Goal: Information Seeking & Learning: Learn about a topic

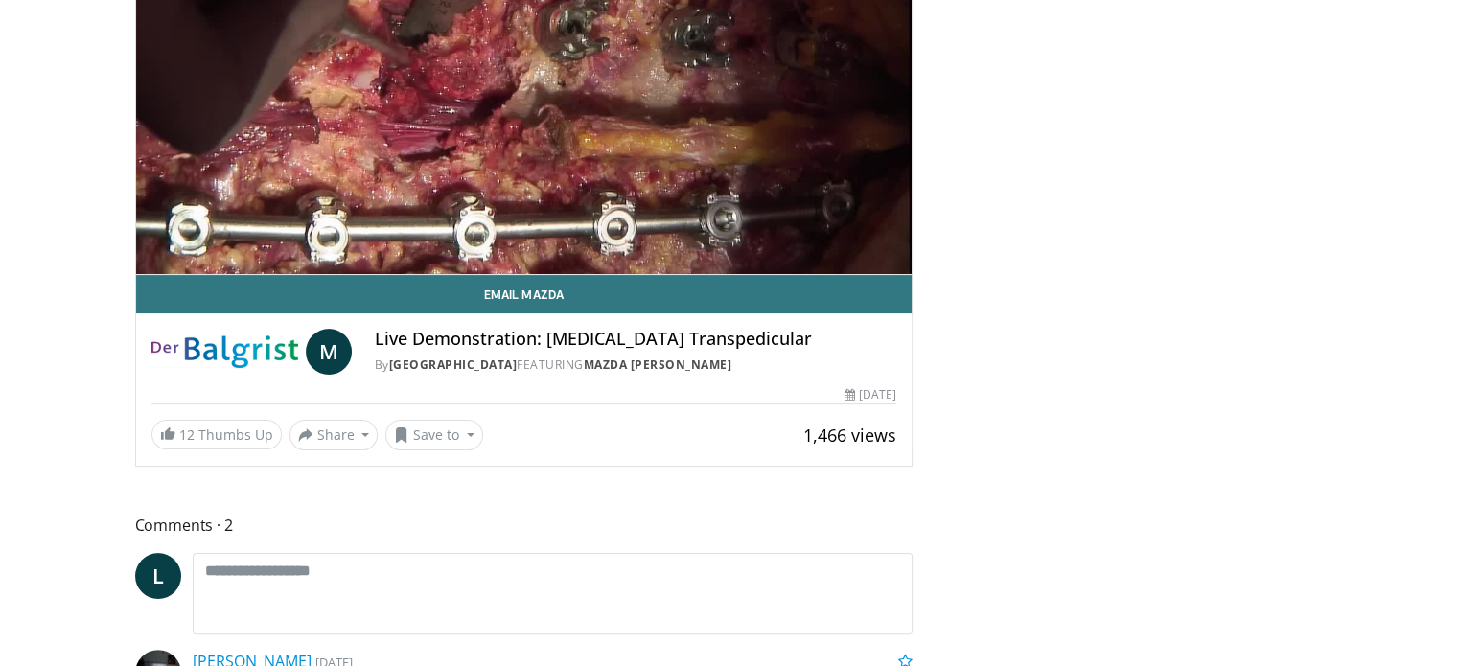
scroll to position [290, 0]
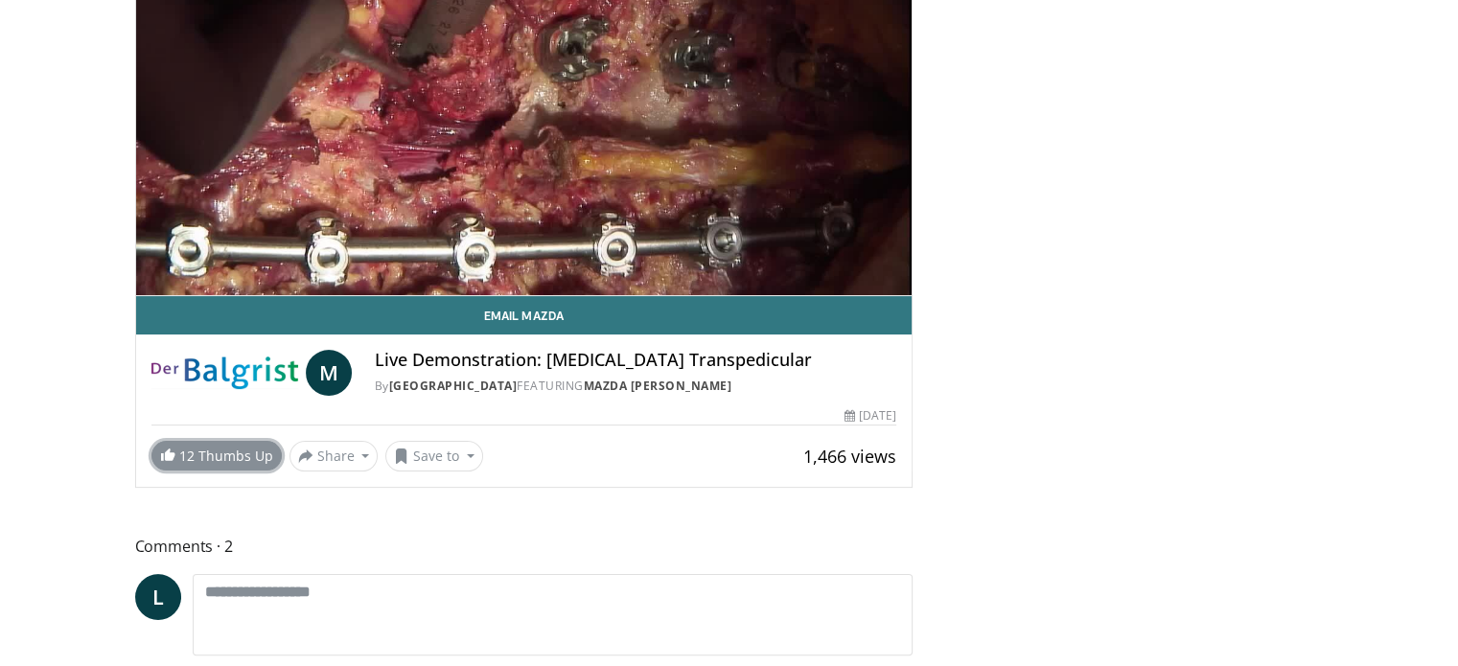
click at [203, 456] on link "12 Thumbs Up" at bounding box center [216, 456] width 130 height 30
click at [68, 306] on body "Specialties Adult & Family Medicine Allergy, Asthma, Immunology Anesthesiology …" at bounding box center [729, 394] width 1458 height 1369
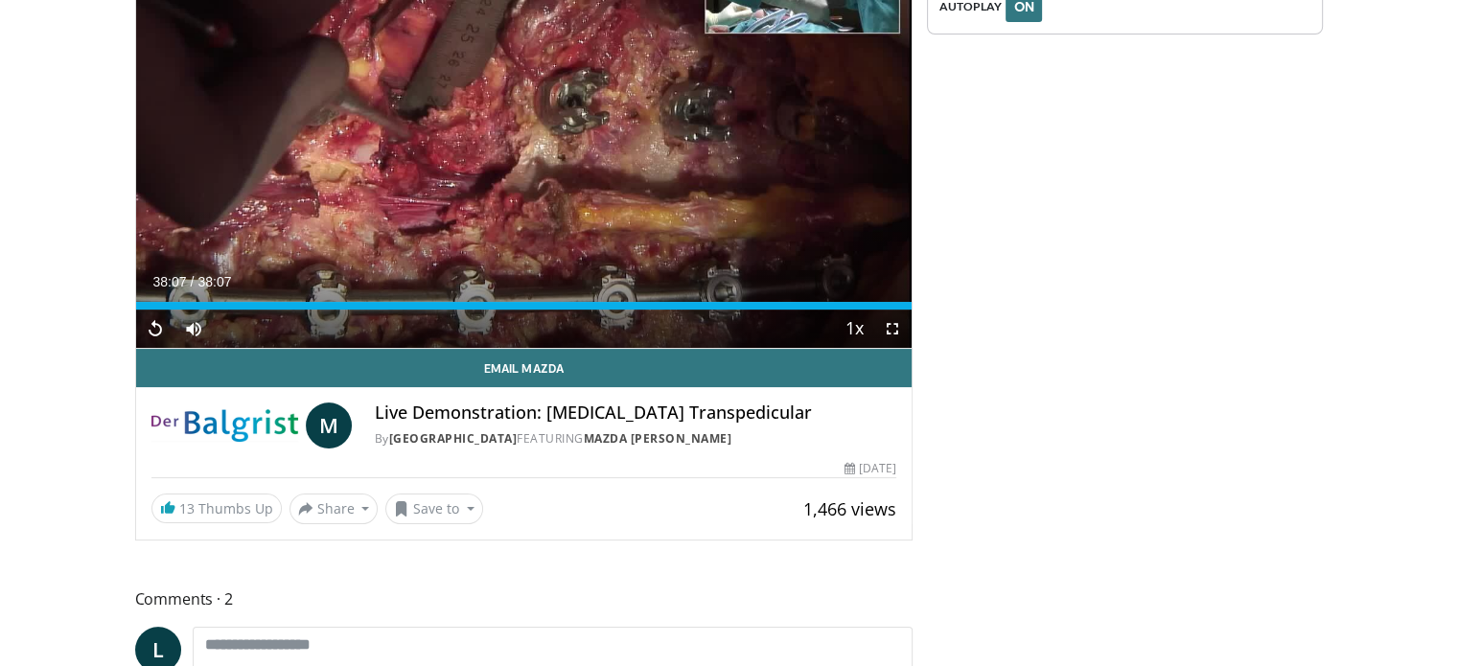
scroll to position [163, 0]
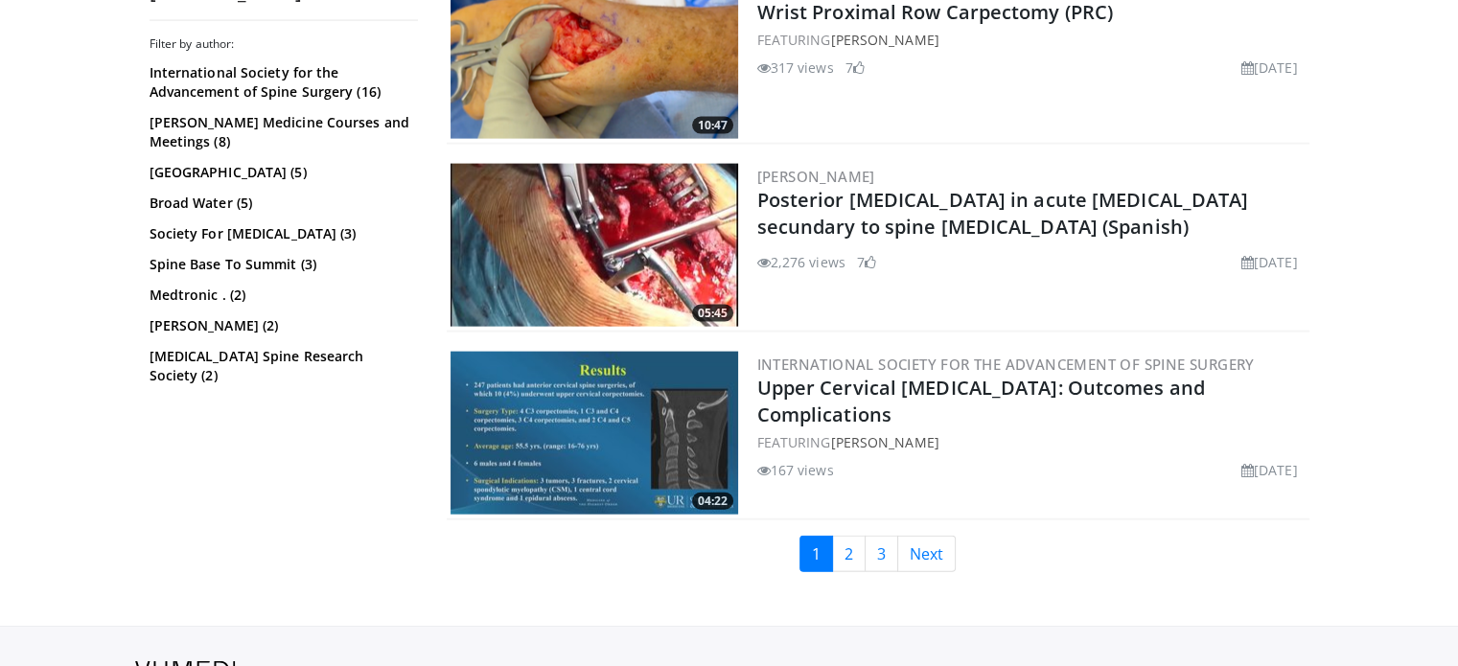
scroll to position [4228, 0]
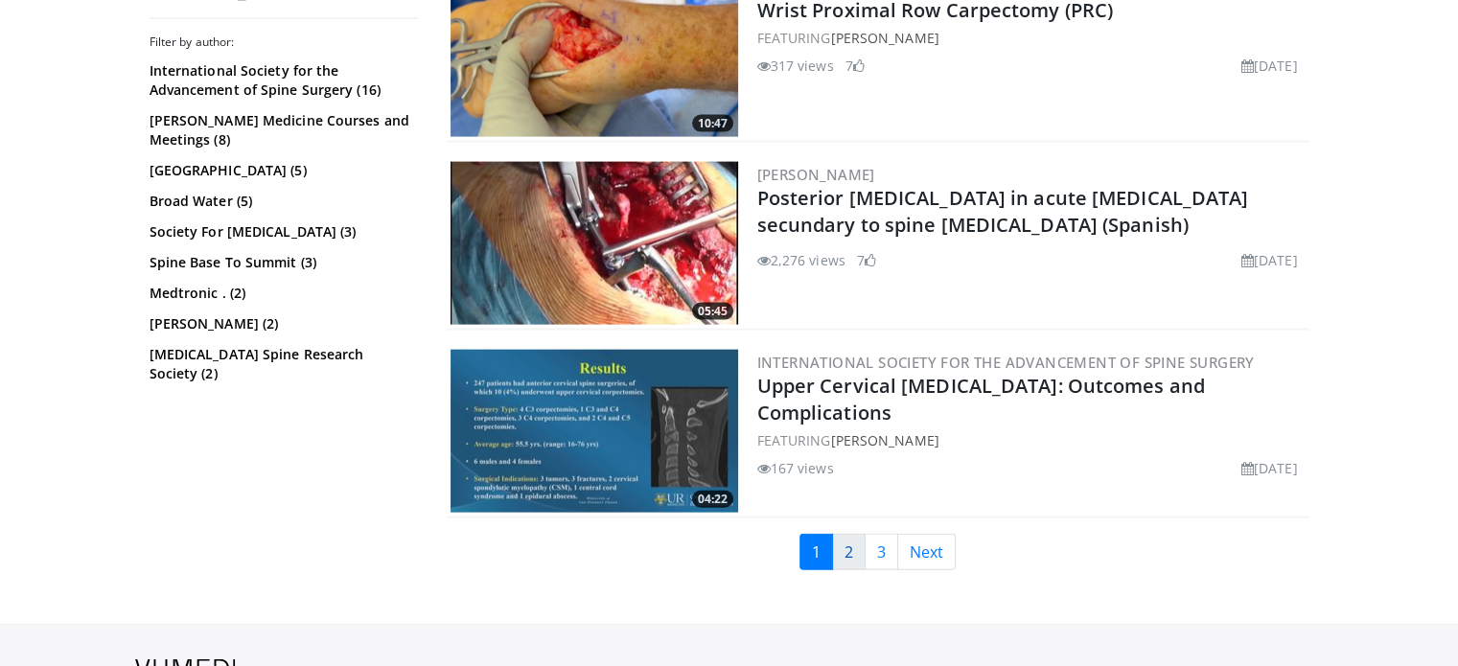
click at [849, 544] on link "2" at bounding box center [849, 552] width 34 height 36
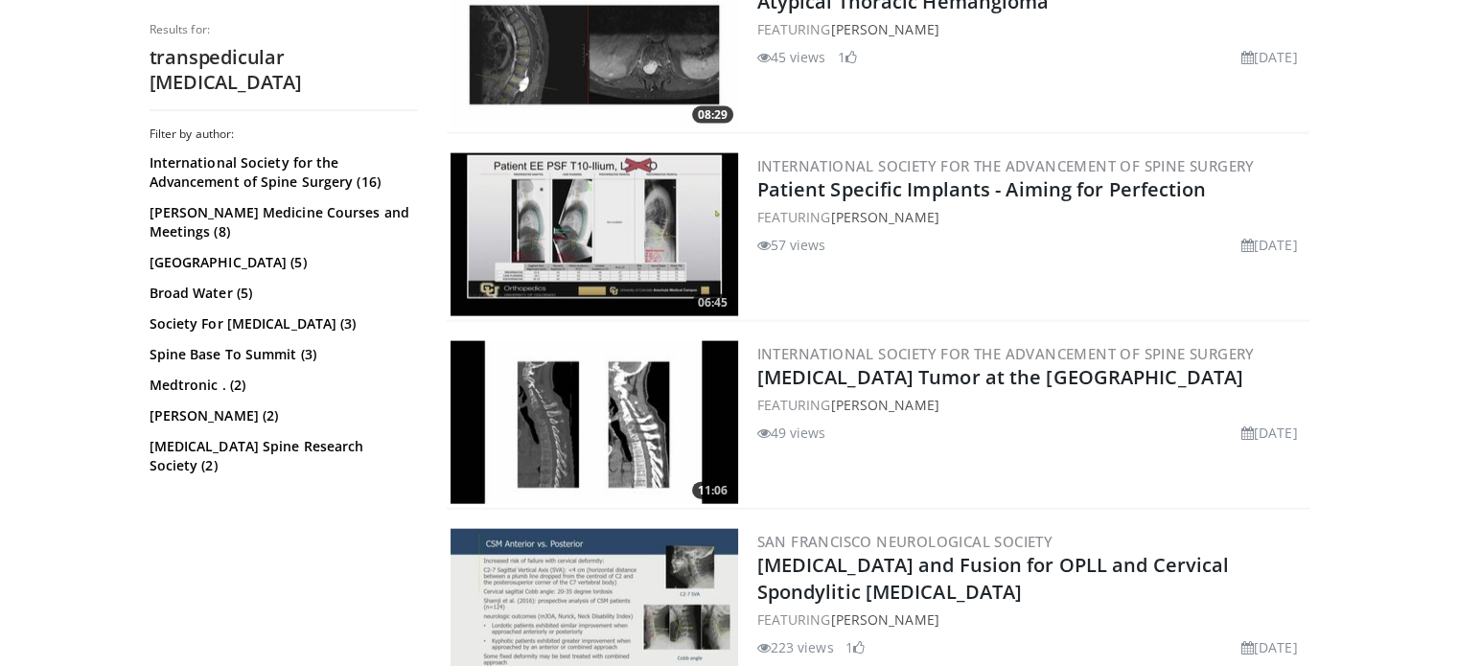
scroll to position [4391, 0]
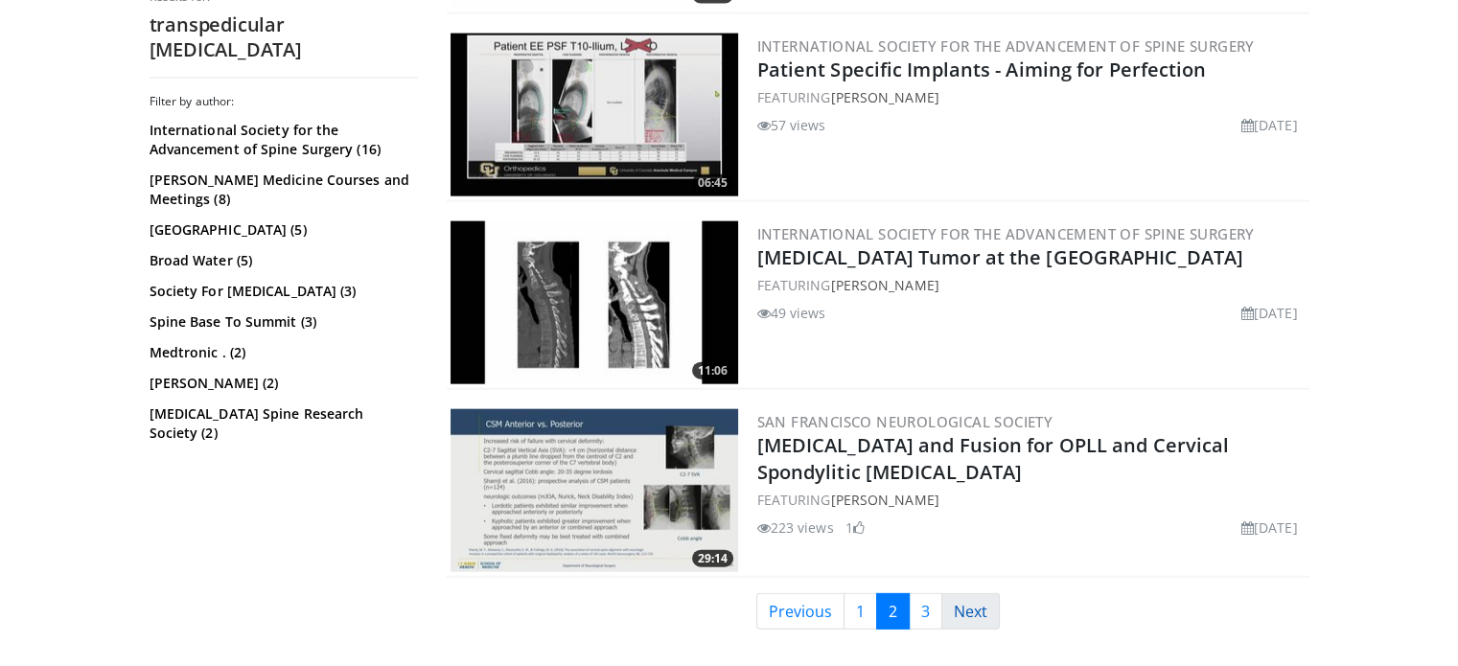
click at [975, 594] on link "Next" at bounding box center [971, 612] width 58 height 36
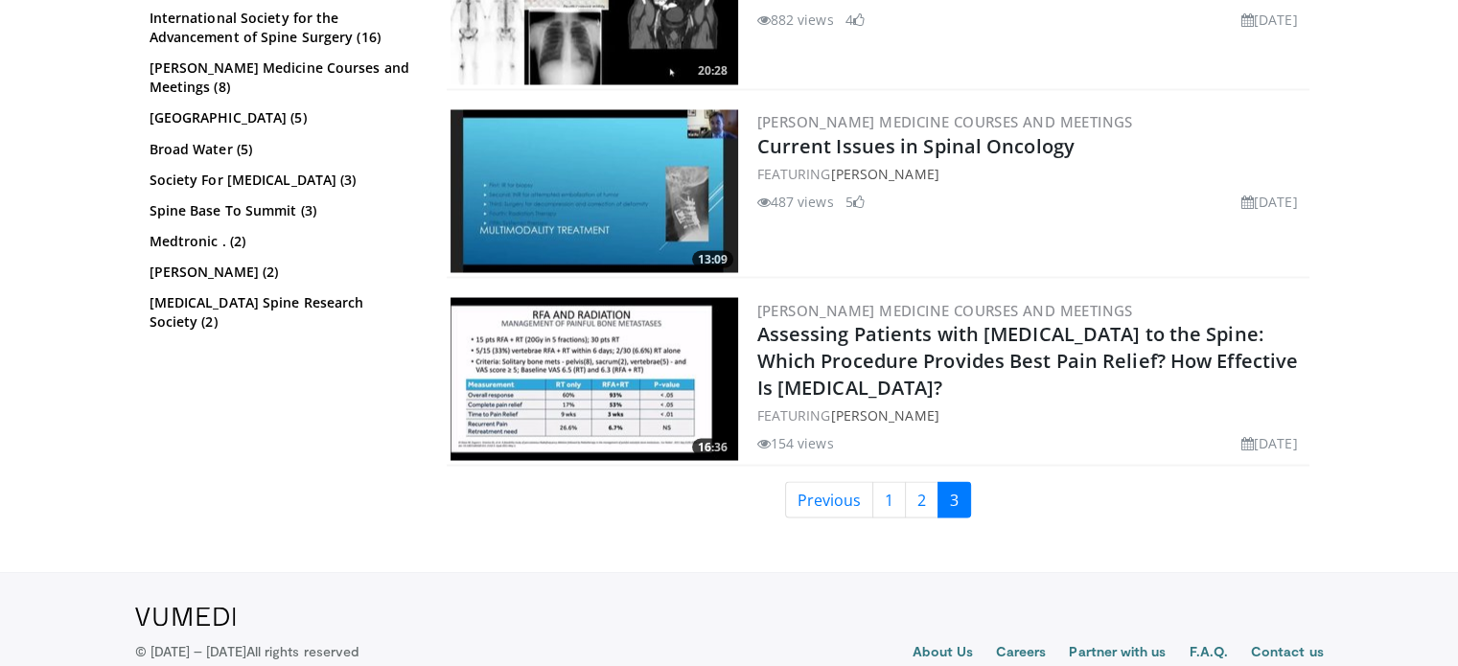
scroll to position [3511, 0]
